Goal: Find specific page/section: Find specific page/section

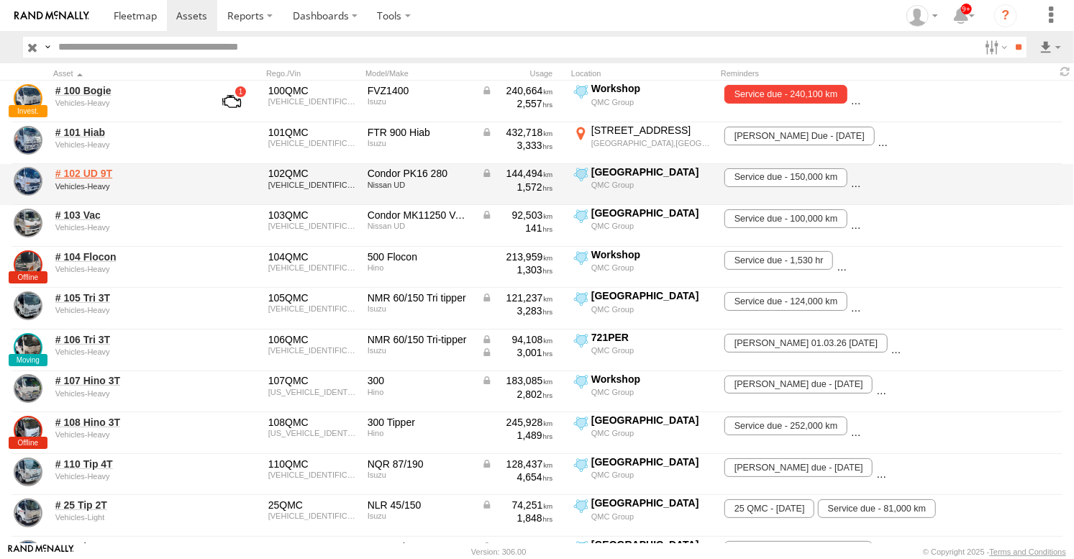
click at [81, 170] on link "# 102 UD 9T" at bounding box center [125, 173] width 140 height 13
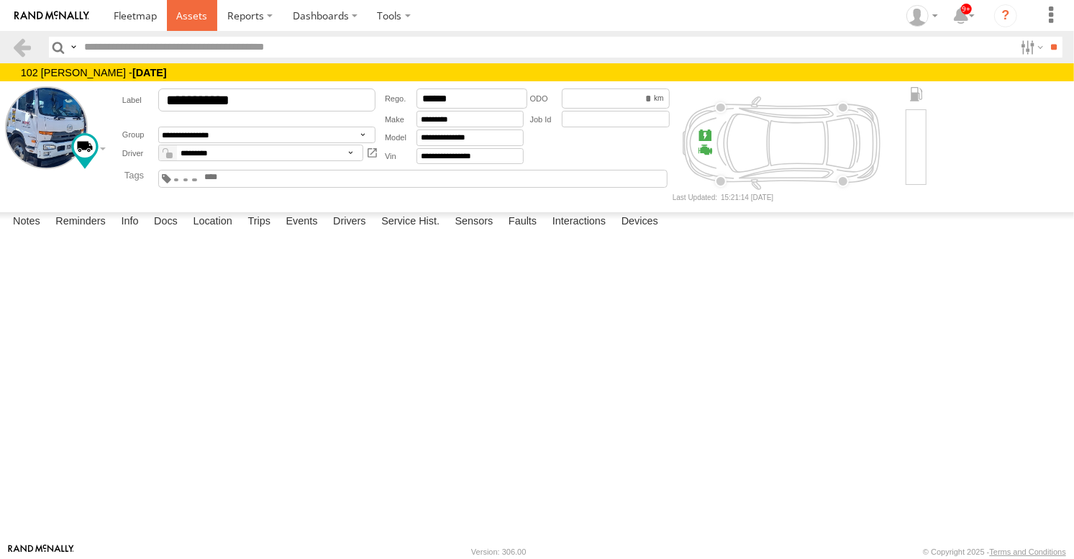
click at [191, 9] on span at bounding box center [191, 16] width 31 height 14
